Goal: Task Accomplishment & Management: Use online tool/utility

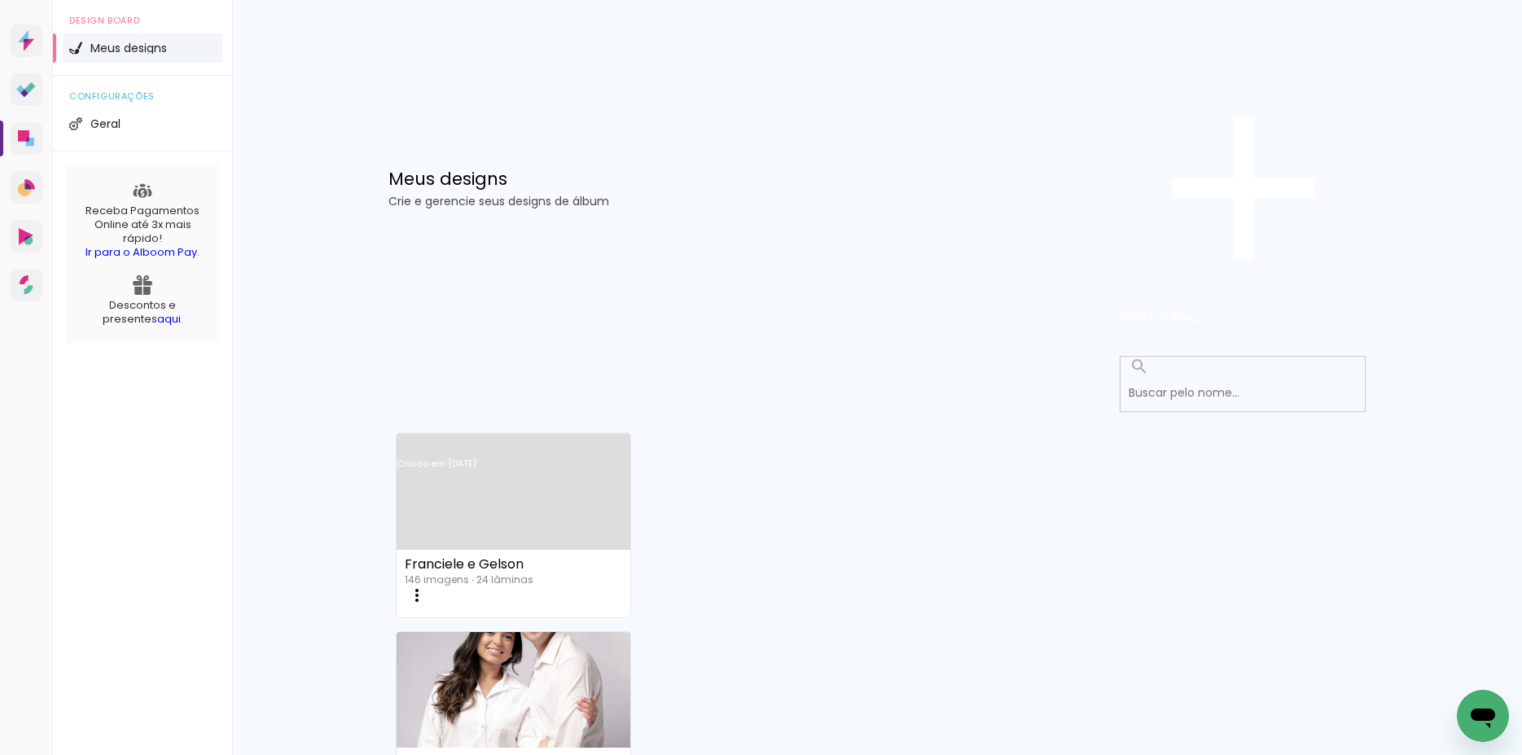
click at [456, 439] on link "Criado em [DATE]" at bounding box center [514, 485] width 234 height 92
